Goal: Information Seeking & Learning: Compare options

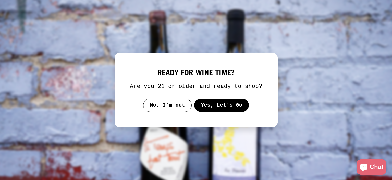
click at [216, 102] on button "Yes, Let's Go" at bounding box center [221, 104] width 55 height 13
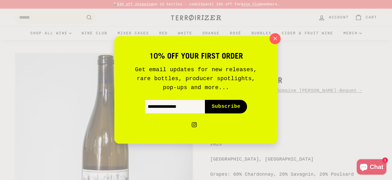
click at [277, 36] on icon "button" at bounding box center [276, 39] width 8 height 8
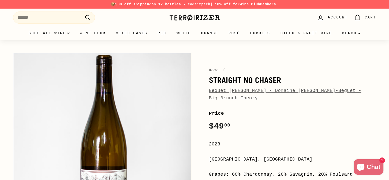
scroll to position [157, 0]
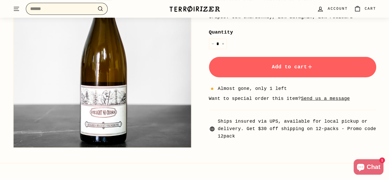
click at [53, 7] on input "Search" at bounding box center [67, 9] width 82 height 12
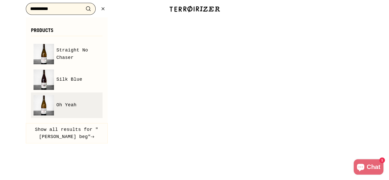
type input "**********"
click at [66, 102] on span "Oh Yeah" at bounding box center [66, 104] width 20 height 7
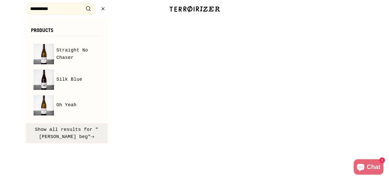
click at [62, 131] on button "Show all results for "hughes beg"" at bounding box center [67, 133] width 82 height 20
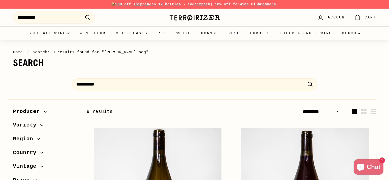
select select "*********"
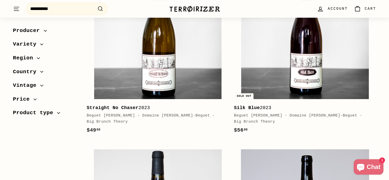
click at [173, 114] on div "Beguet [PERSON_NAME] - Domaine [PERSON_NAME]-Beguet - Big Brunch Theory" at bounding box center [155, 118] width 137 height 12
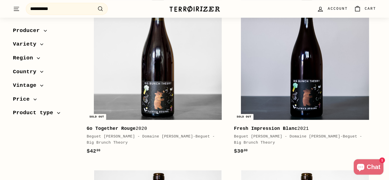
scroll to position [471, 0]
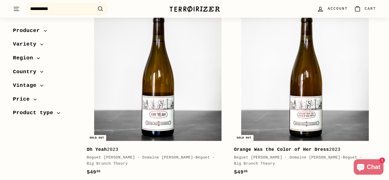
click at [173, 154] on div "Beguet [PERSON_NAME] - Domaine [PERSON_NAME]-Beguet - Big Brunch Theory" at bounding box center [155, 160] width 137 height 12
click at [269, 147] on b "Orange Was the Color of Her Dress" at bounding box center [281, 149] width 95 height 5
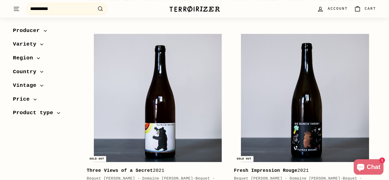
scroll to position [786, 0]
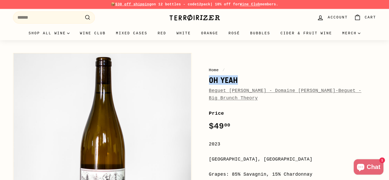
drag, startPoint x: 240, startPoint y: 78, endPoint x: 210, endPoint y: 79, distance: 30.2
click at [210, 79] on h1 "Oh Yeah" at bounding box center [292, 80] width 167 height 9
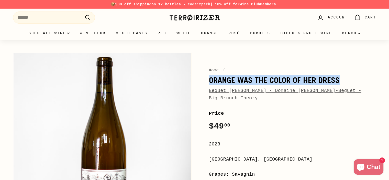
drag, startPoint x: 208, startPoint y: 80, endPoint x: 329, endPoint y: 86, distance: 120.7
click at [329, 86] on div "Home / Orange Was the Color of Her Dress Beguet [PERSON_NAME] - Domaine [PERSON…" at bounding box center [292, 84] width 167 height 35
copy h1 "Orange Was the Color of Her Dress"
